Goal: Navigation & Orientation: Find specific page/section

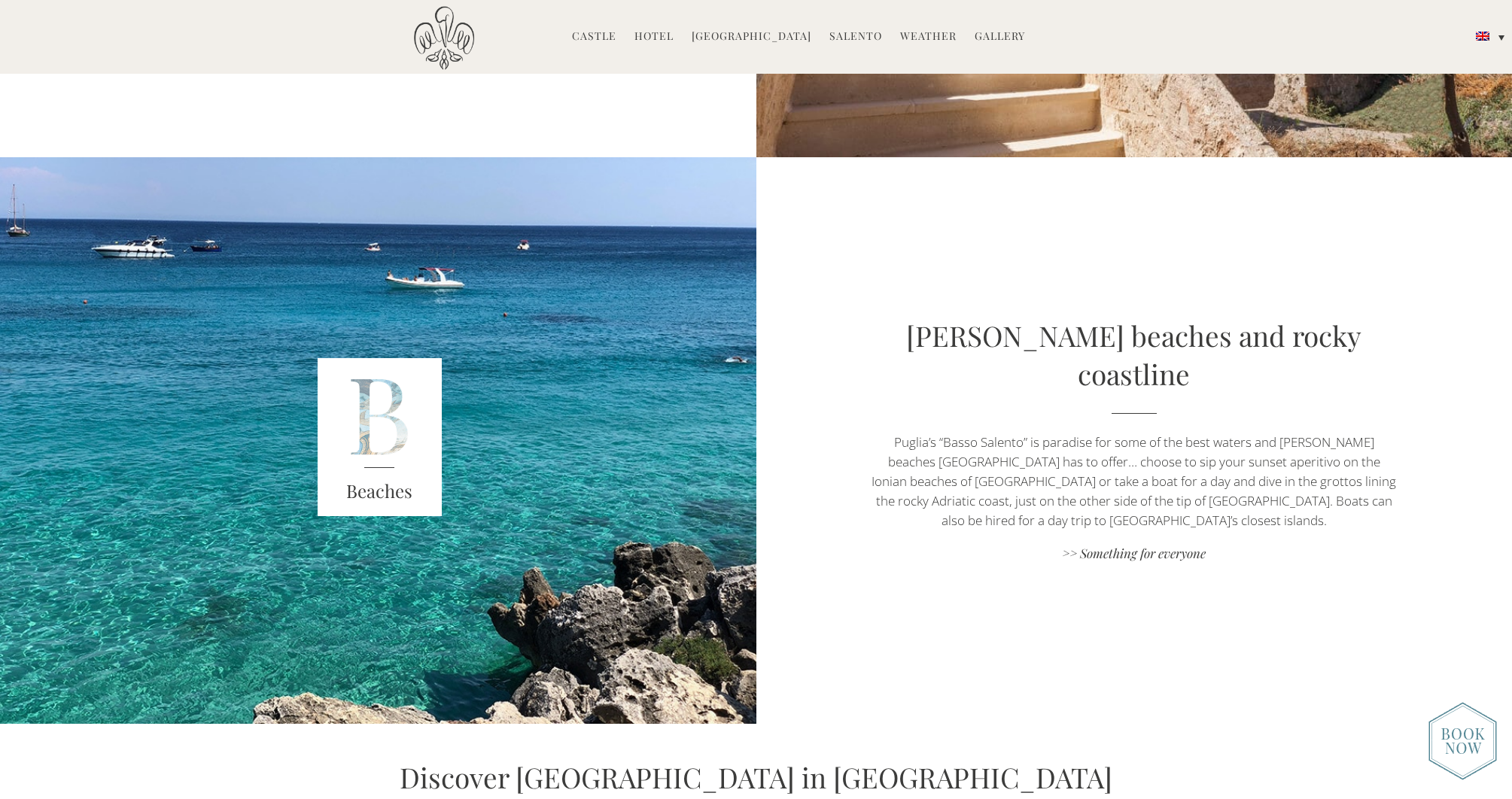
scroll to position [3373, 0]
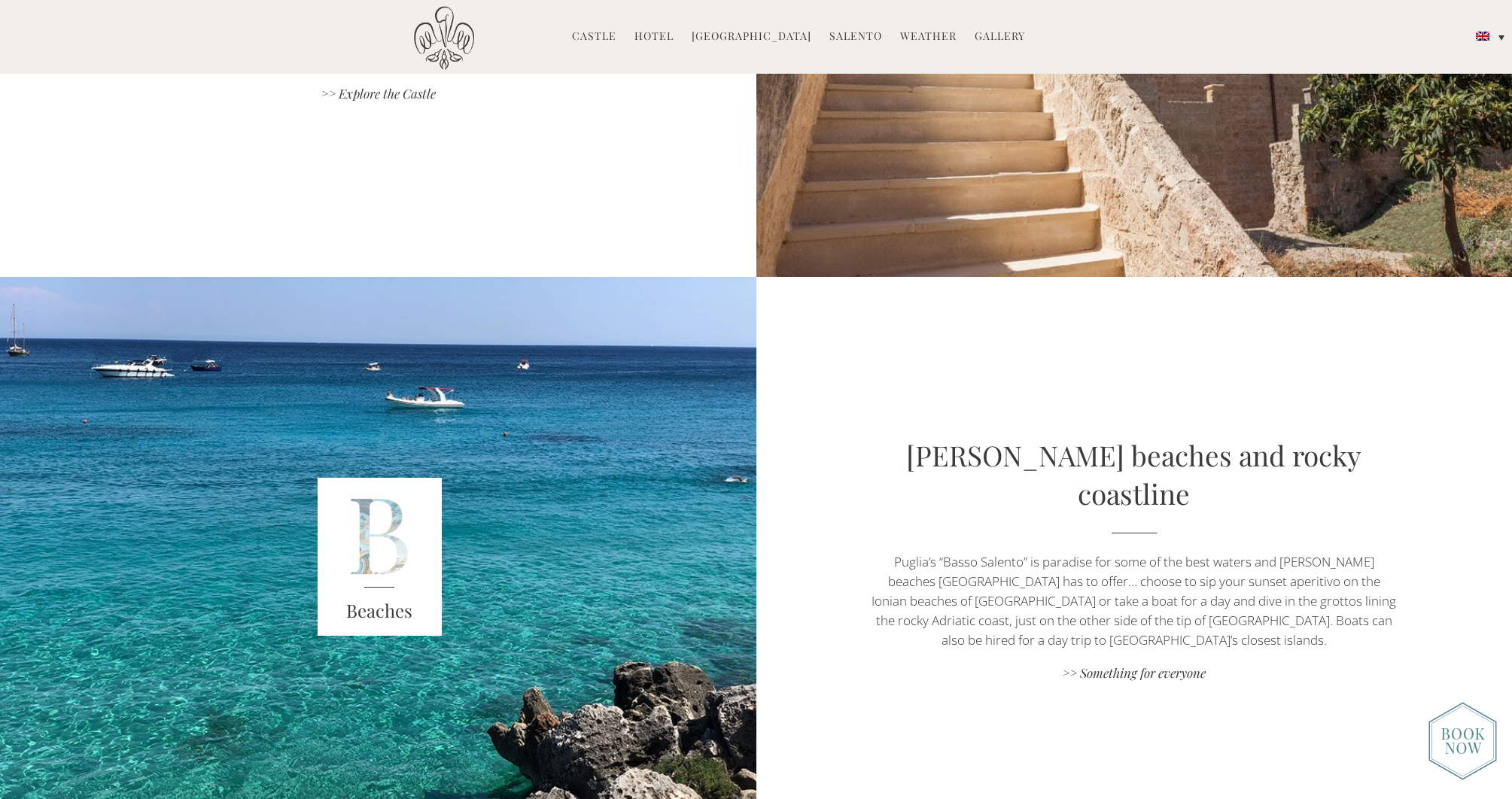
click at [667, 36] on link "Hotel" at bounding box center [654, 37] width 39 height 17
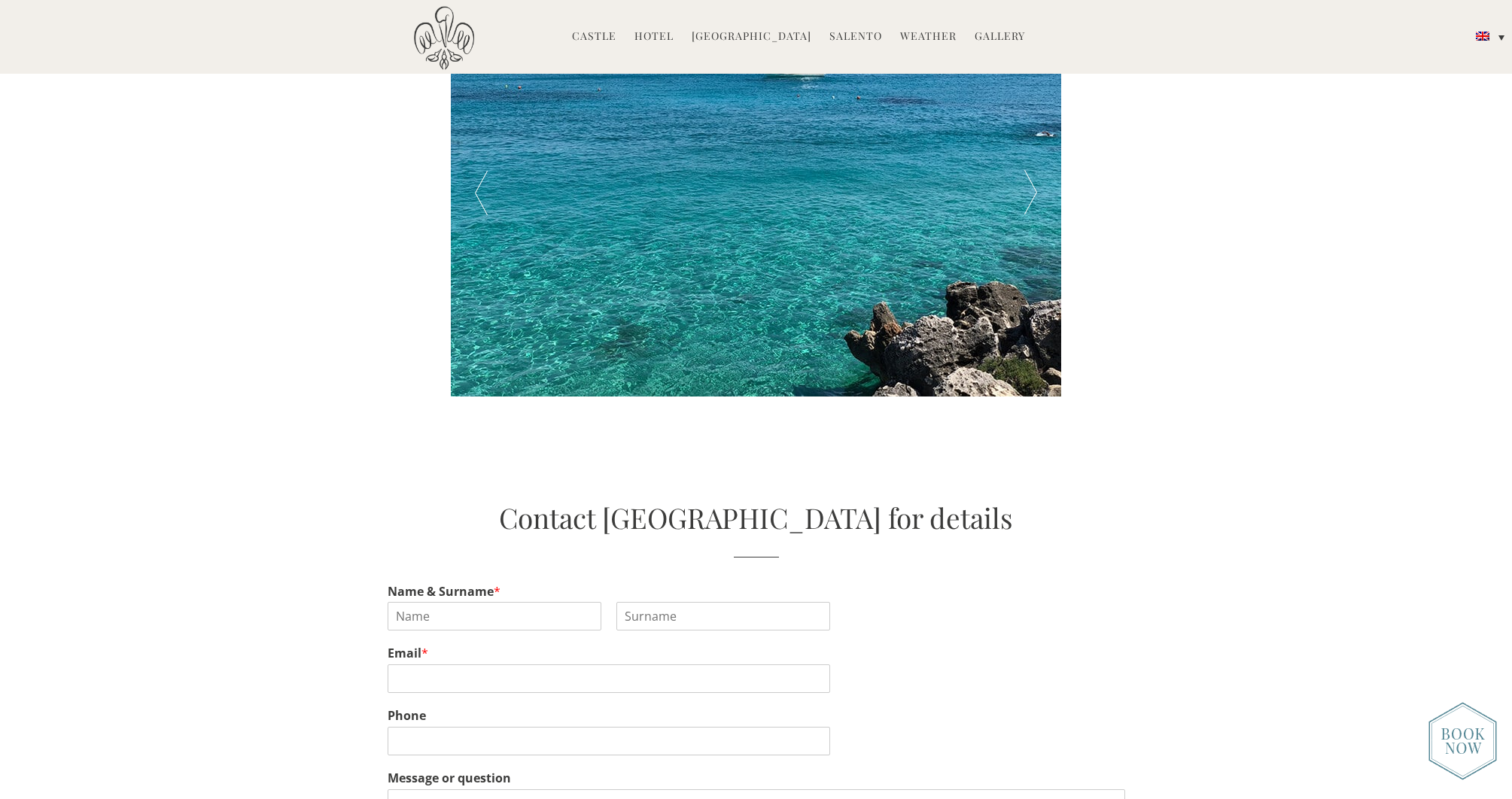
scroll to position [3170, 0]
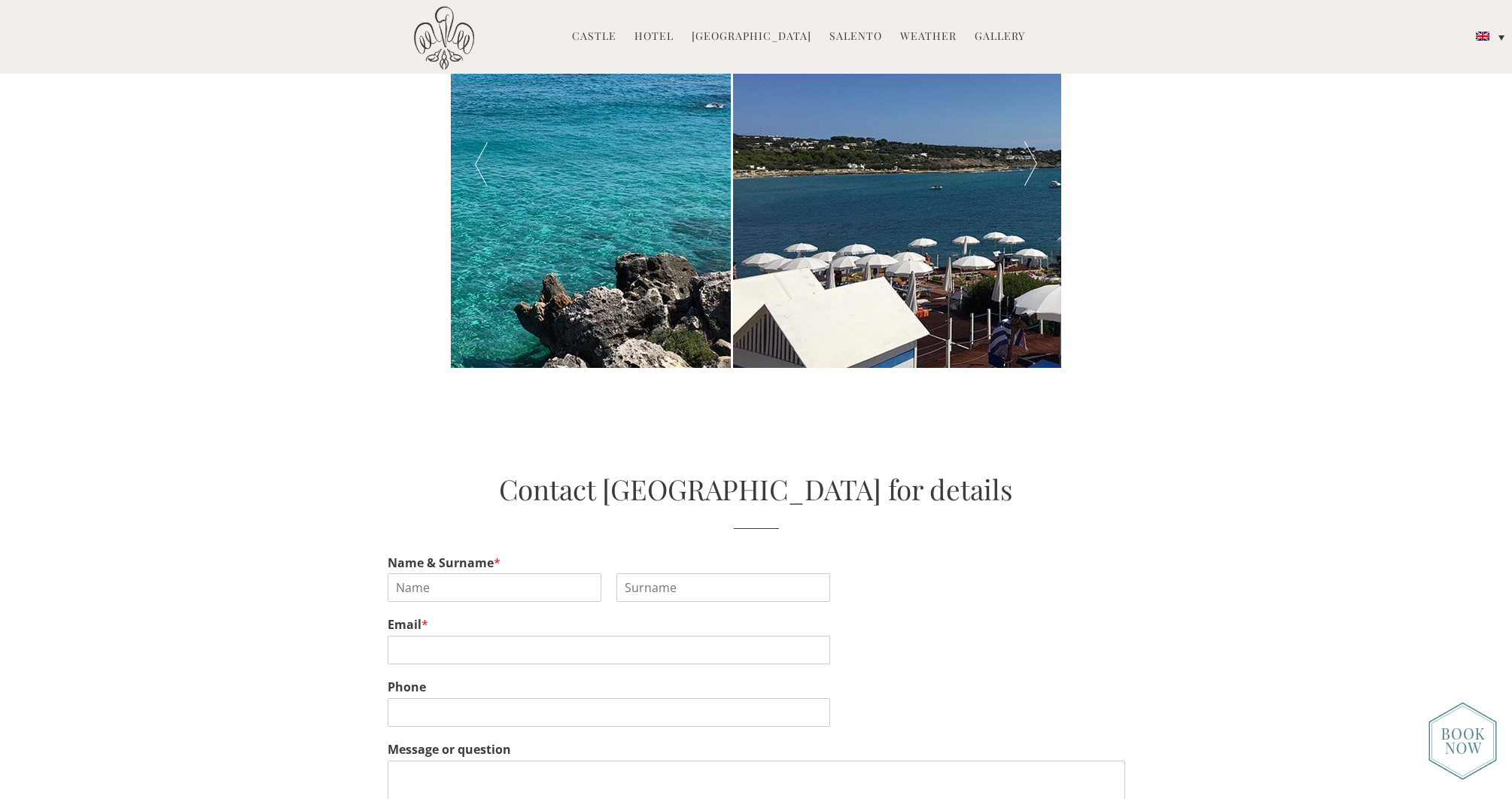
click at [668, 37] on link "Hotel" at bounding box center [654, 37] width 39 height 17
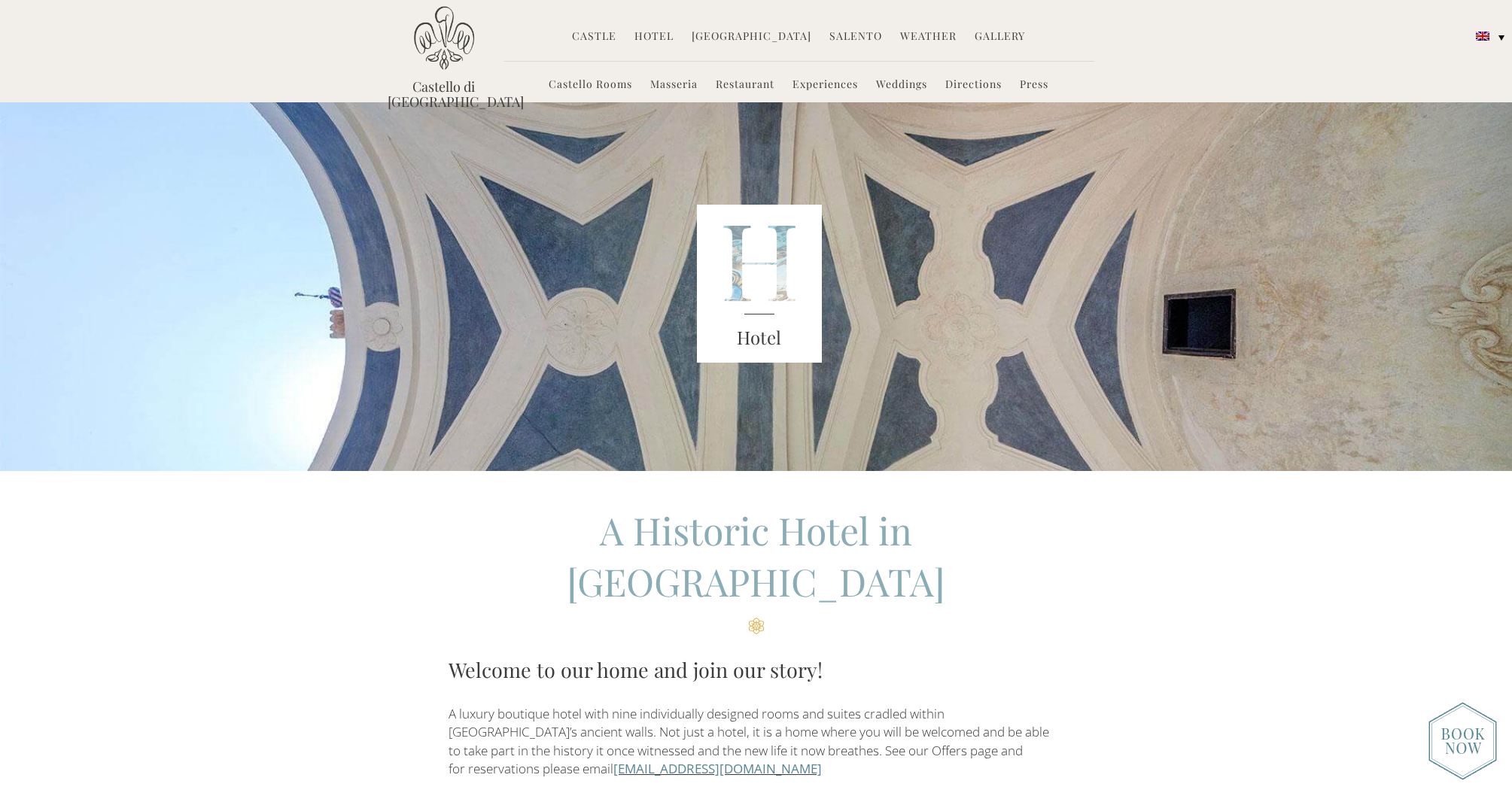
click at [602, 88] on link "Castello Rooms" at bounding box center [590, 85] width 83 height 17
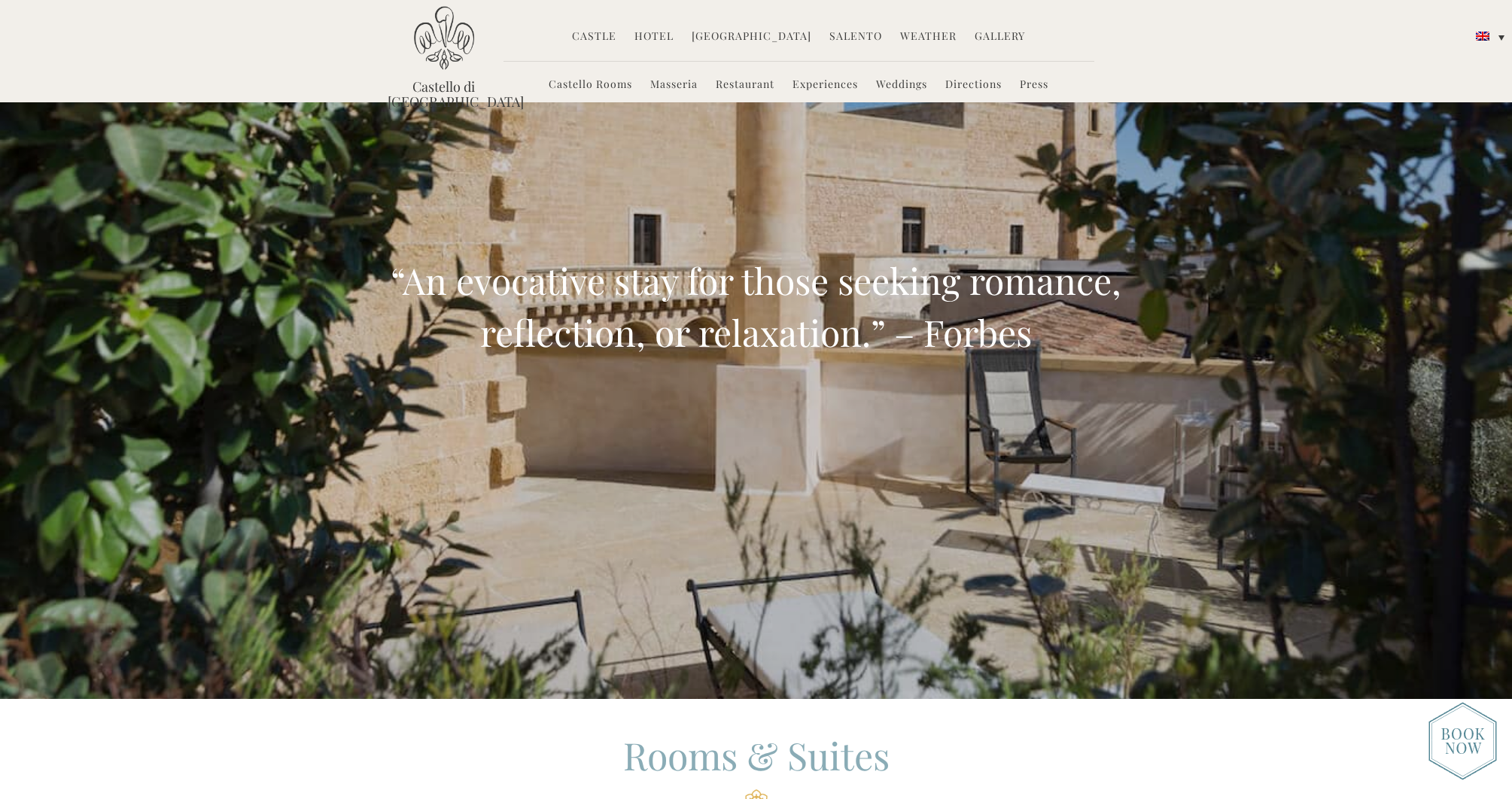
scroll to position [190, 0]
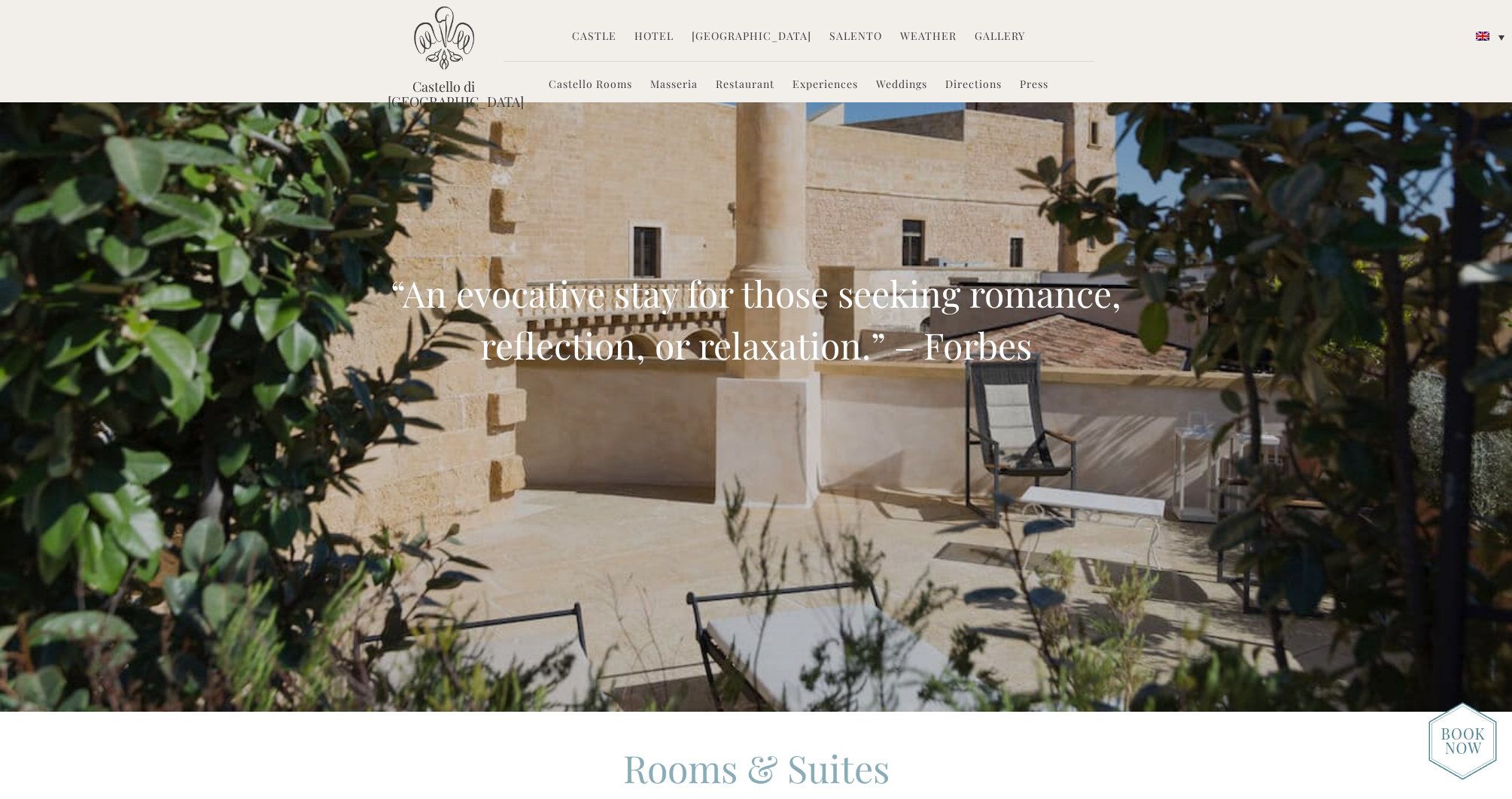
click at [986, 41] on link "Gallery" at bounding box center [1000, 37] width 51 height 17
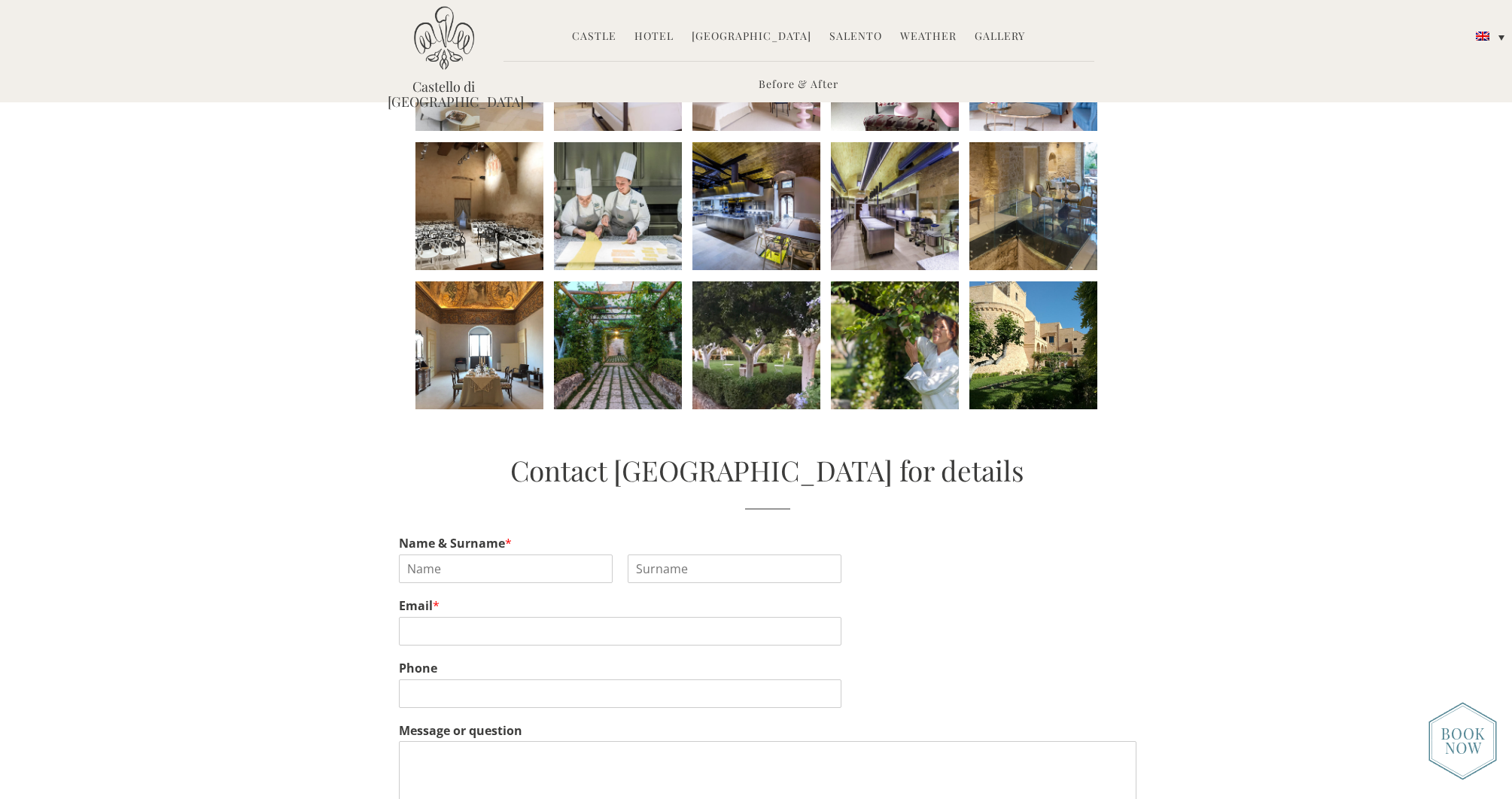
scroll to position [720, 0]
